Goal: Information Seeking & Learning: Learn about a topic

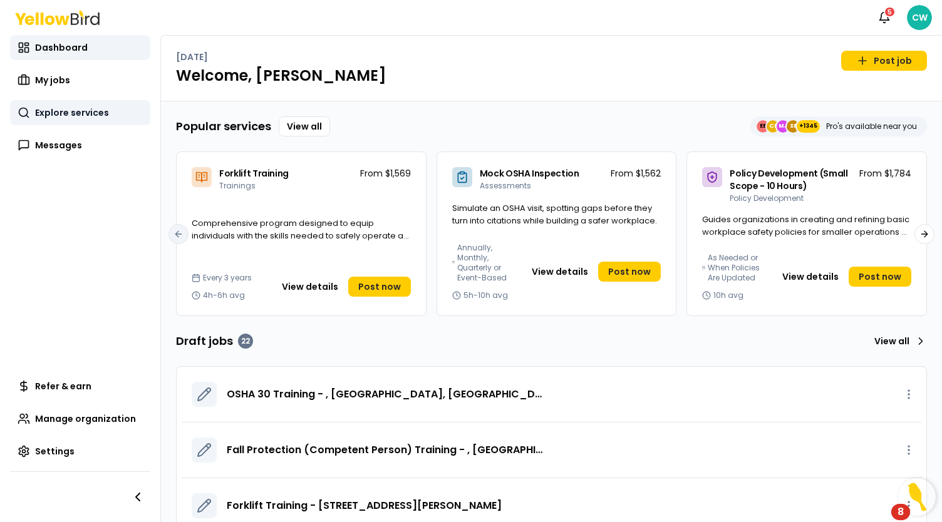
click at [70, 120] on link "Explore services" at bounding box center [80, 112] width 140 height 25
click at [265, 385] on div "OSHA 30 Training - , Snohomish, WA 98290" at bounding box center [569, 394] width 684 height 25
click at [271, 399] on span "OSHA 30 Training - , Snohomish, WA 98290" at bounding box center [387, 394] width 321 height 15
